Goal: Task Accomplishment & Management: Manage account settings

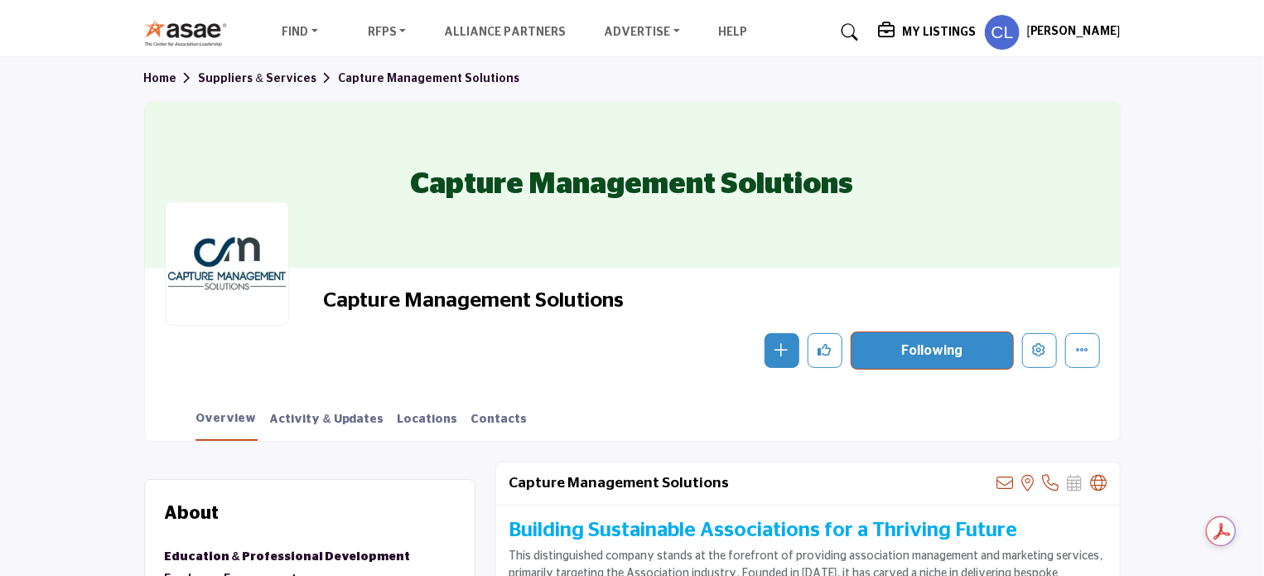
click at [952, 27] on h5 "My Listings" at bounding box center [939, 32] width 74 height 15
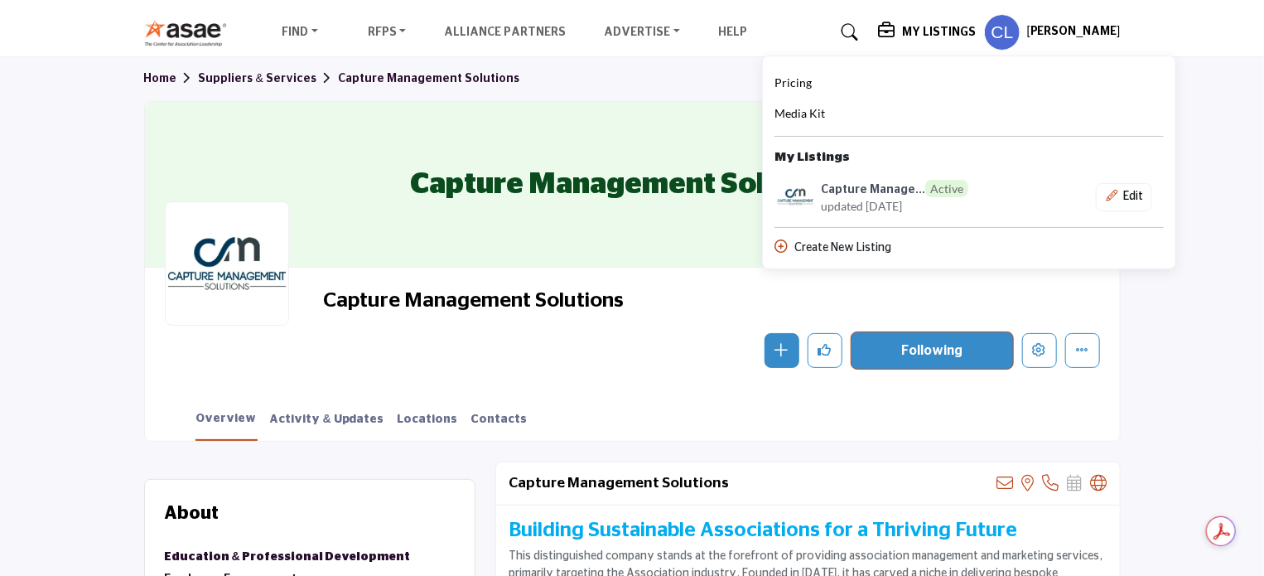
click at [1087, 36] on h5 "[PERSON_NAME]" at bounding box center [1074, 32] width 94 height 17
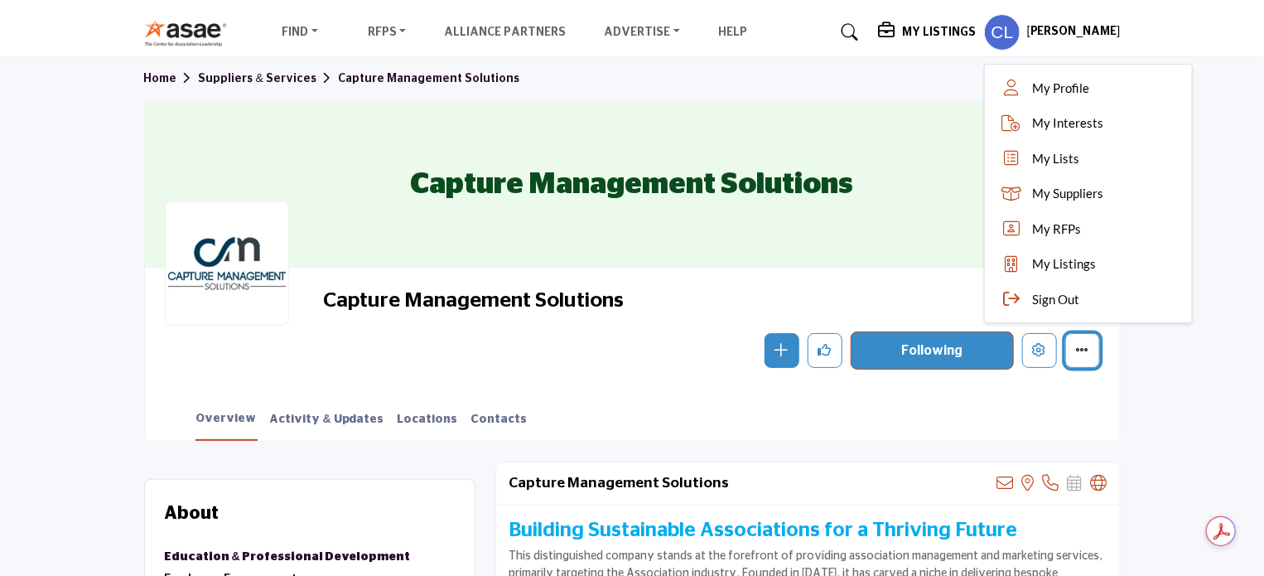
click at [1086, 352] on icon "More details" at bounding box center [1082, 349] width 13 height 13
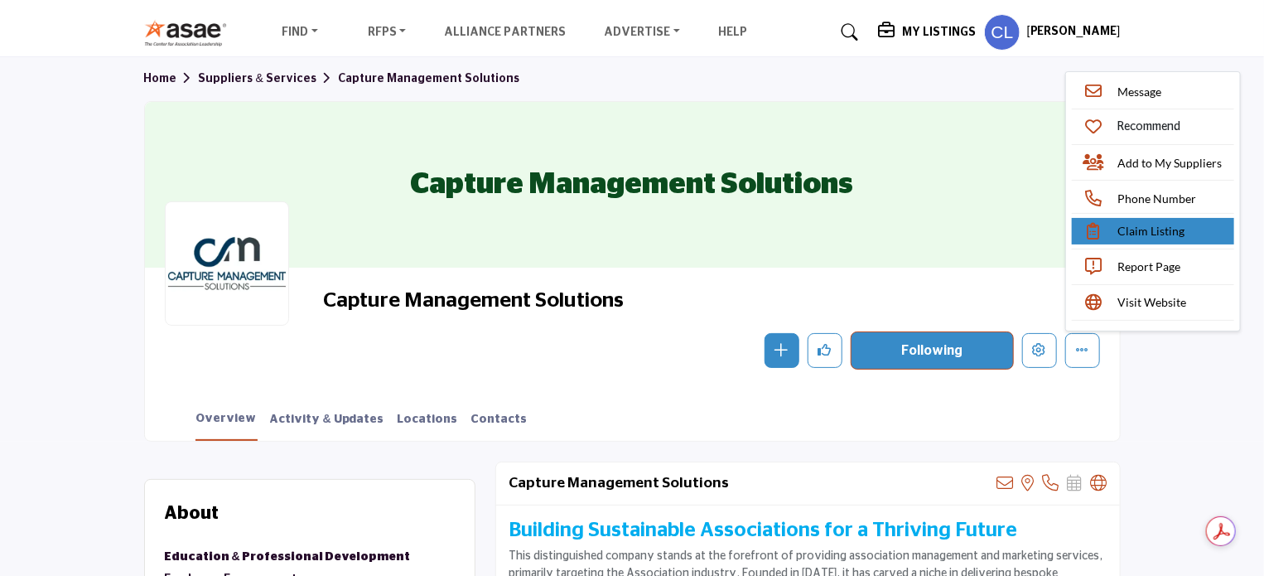
click at [1139, 227] on span "Claim Listing" at bounding box center [1151, 230] width 67 height 17
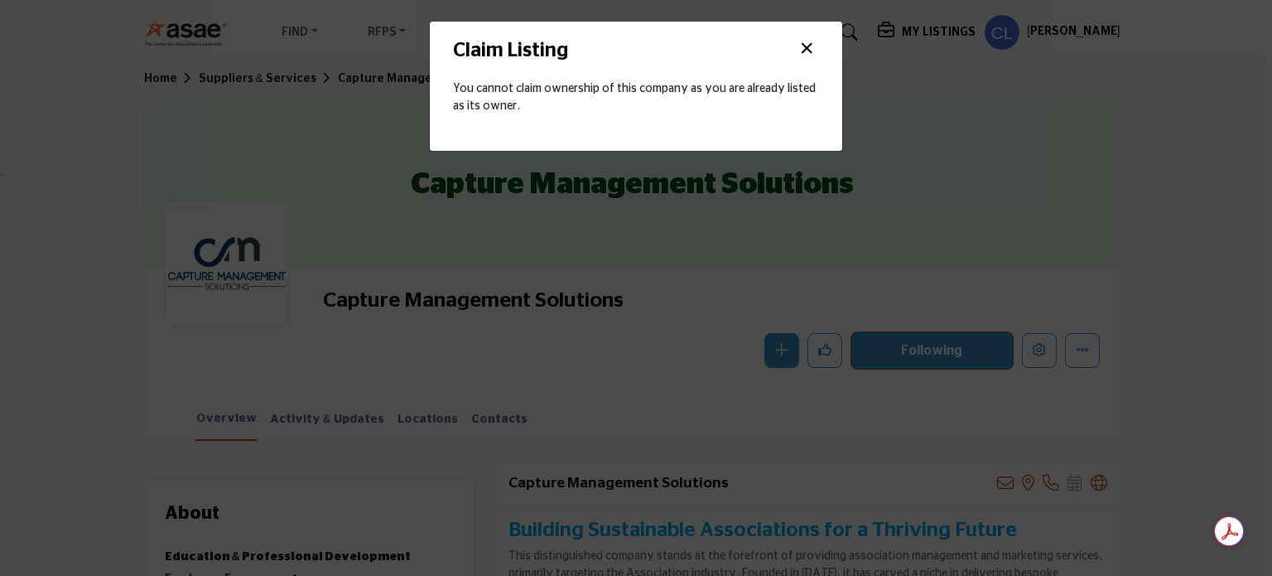
click at [810, 42] on button "×" at bounding box center [806, 48] width 25 height 31
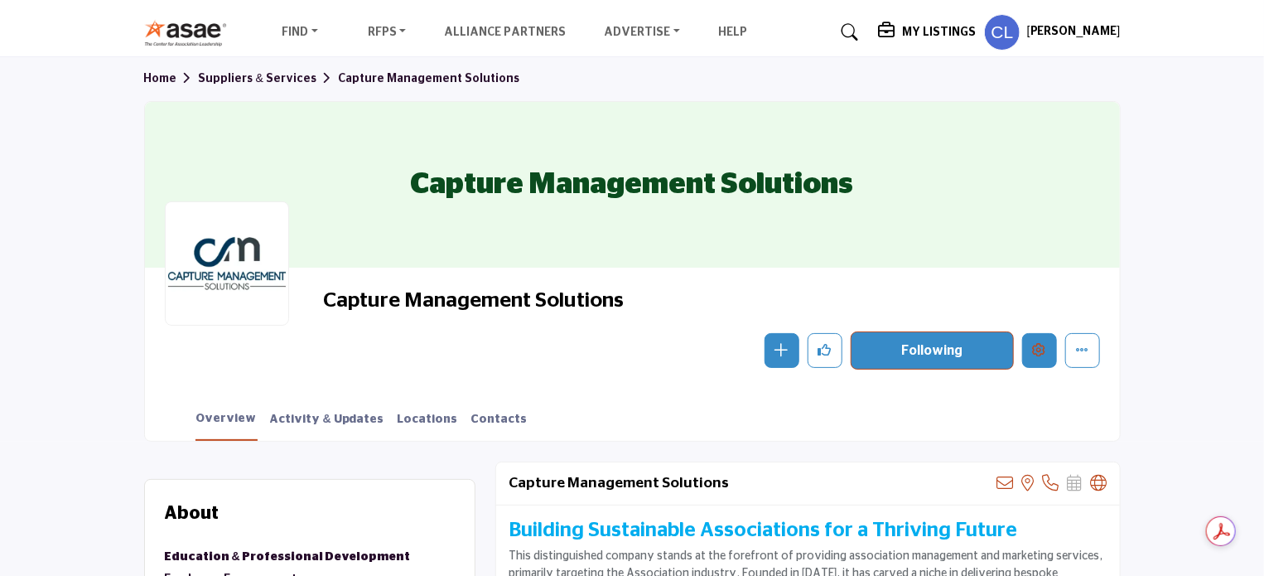
click at [1043, 357] on button "Edit company" at bounding box center [1039, 350] width 35 height 35
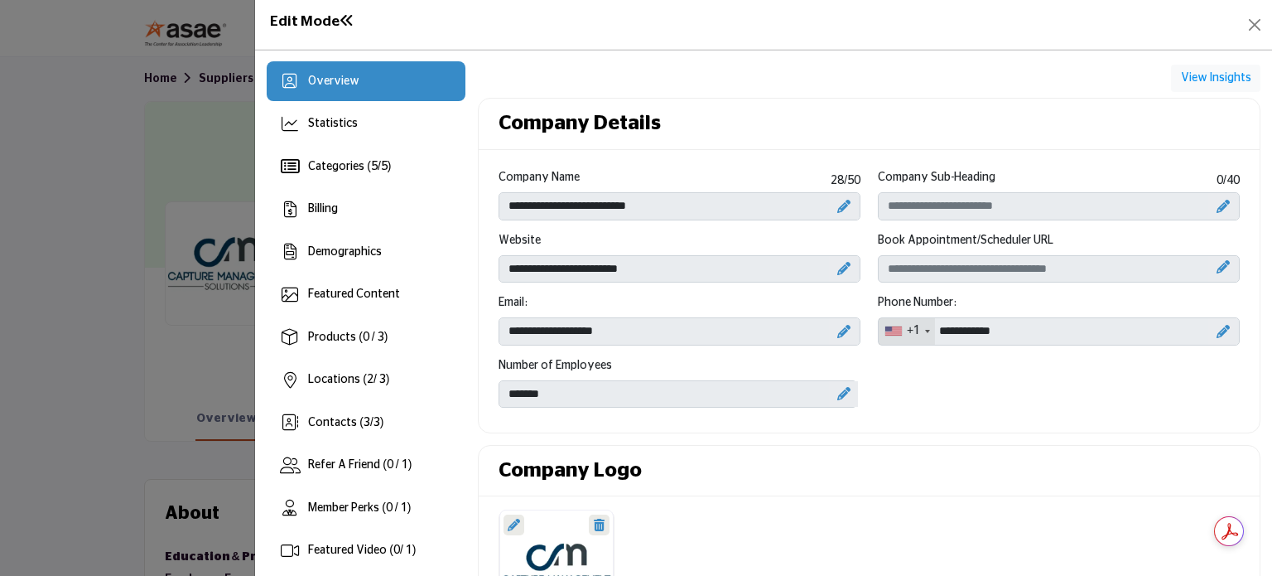
click at [1218, 207] on icon at bounding box center [1223, 206] width 13 height 13
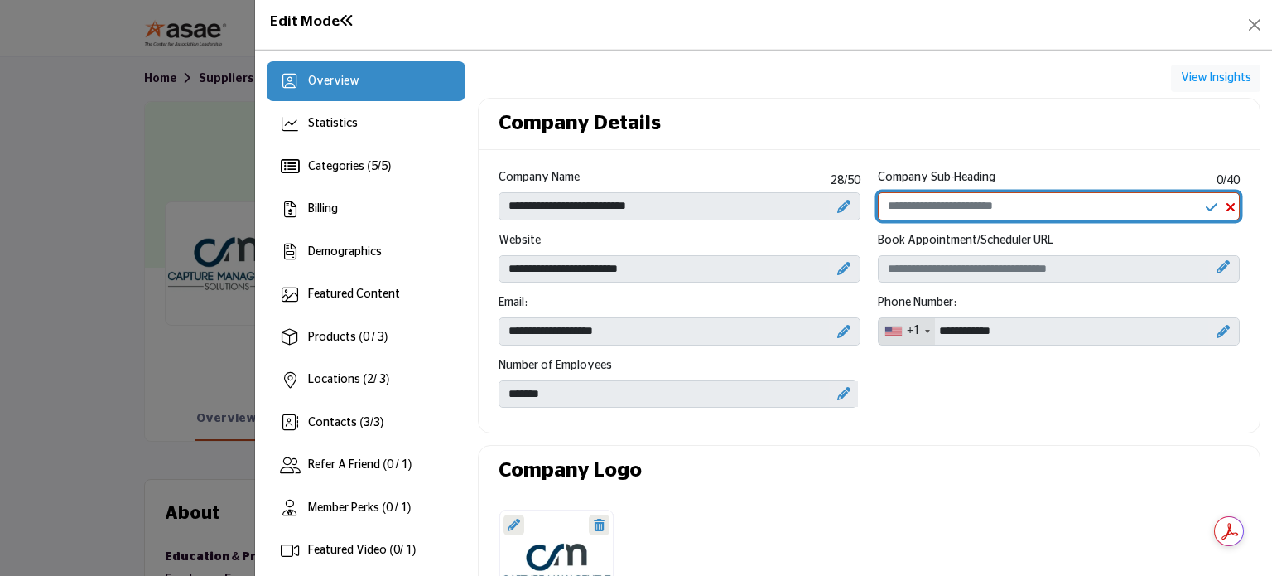
click at [973, 211] on input "Enter Company Sub-Heading" at bounding box center [1059, 206] width 362 height 28
drag, startPoint x: 1090, startPoint y: 201, endPoint x: 693, endPoint y: 185, distance: 397.2
click at [696, 185] on div "**********" at bounding box center [869, 294] width 759 height 250
paste input "**"
type input "*"
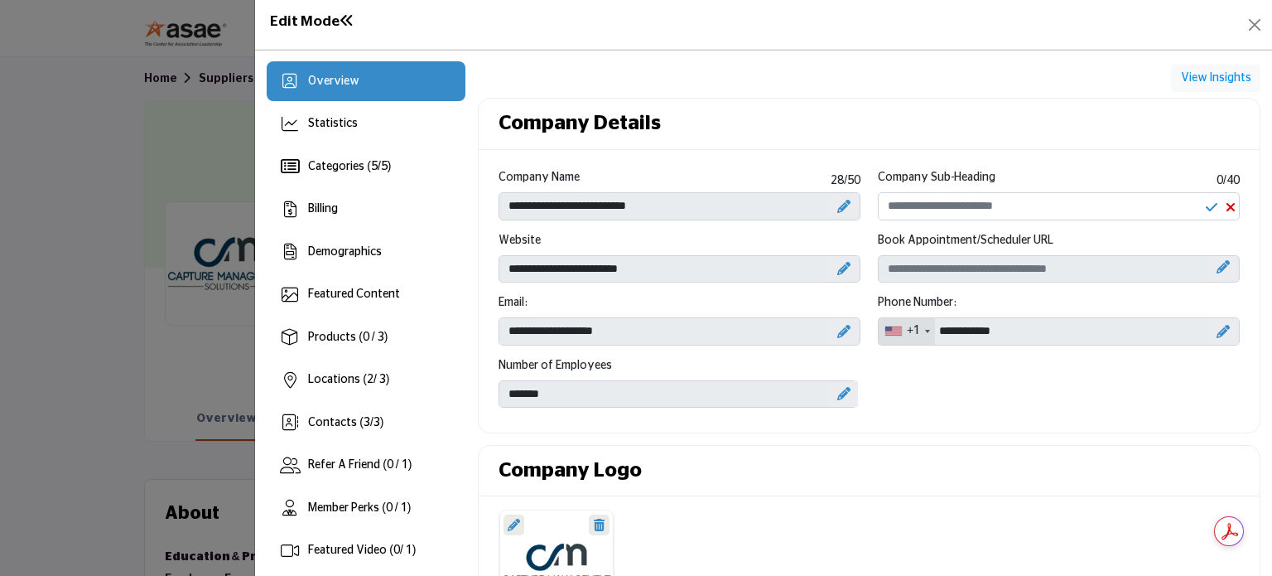
click at [1226, 205] on icon at bounding box center [1231, 206] width 10 height 13
